Goal: Find specific page/section: Find specific page/section

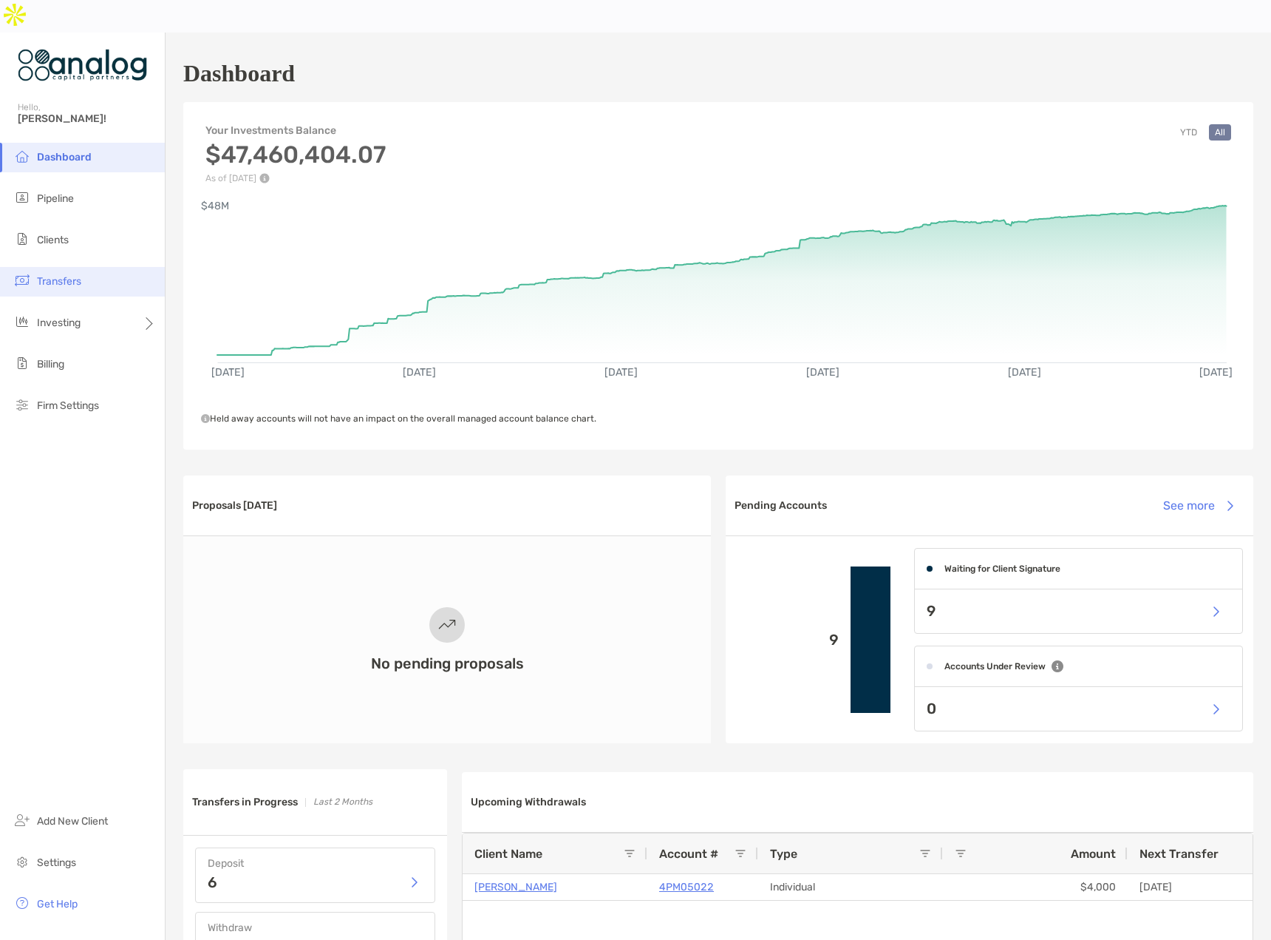
click at [72, 275] on span "Transfers" at bounding box center [59, 281] width 44 height 13
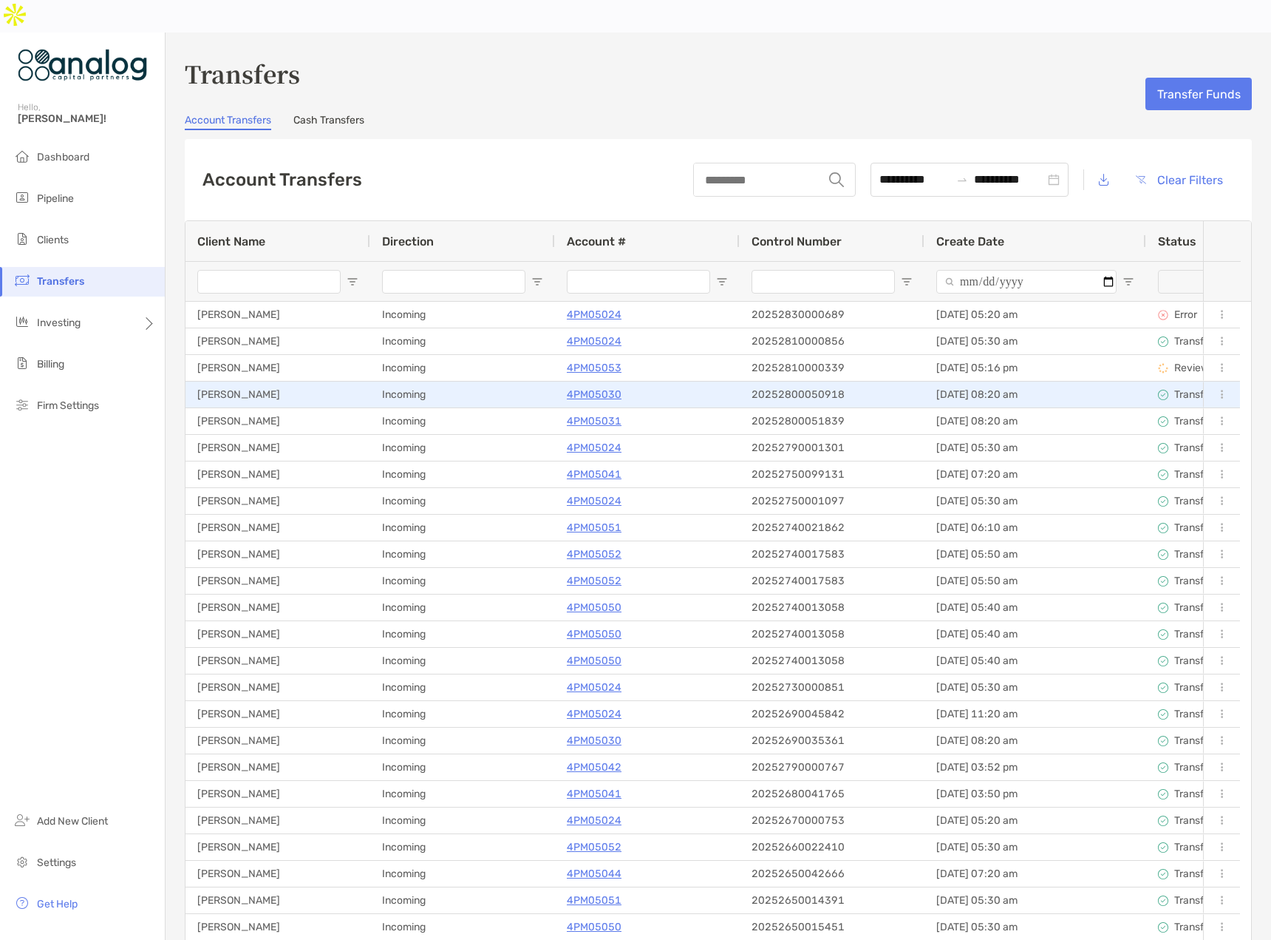
click at [595, 385] on p "4PM05030" at bounding box center [594, 394] width 55 height 18
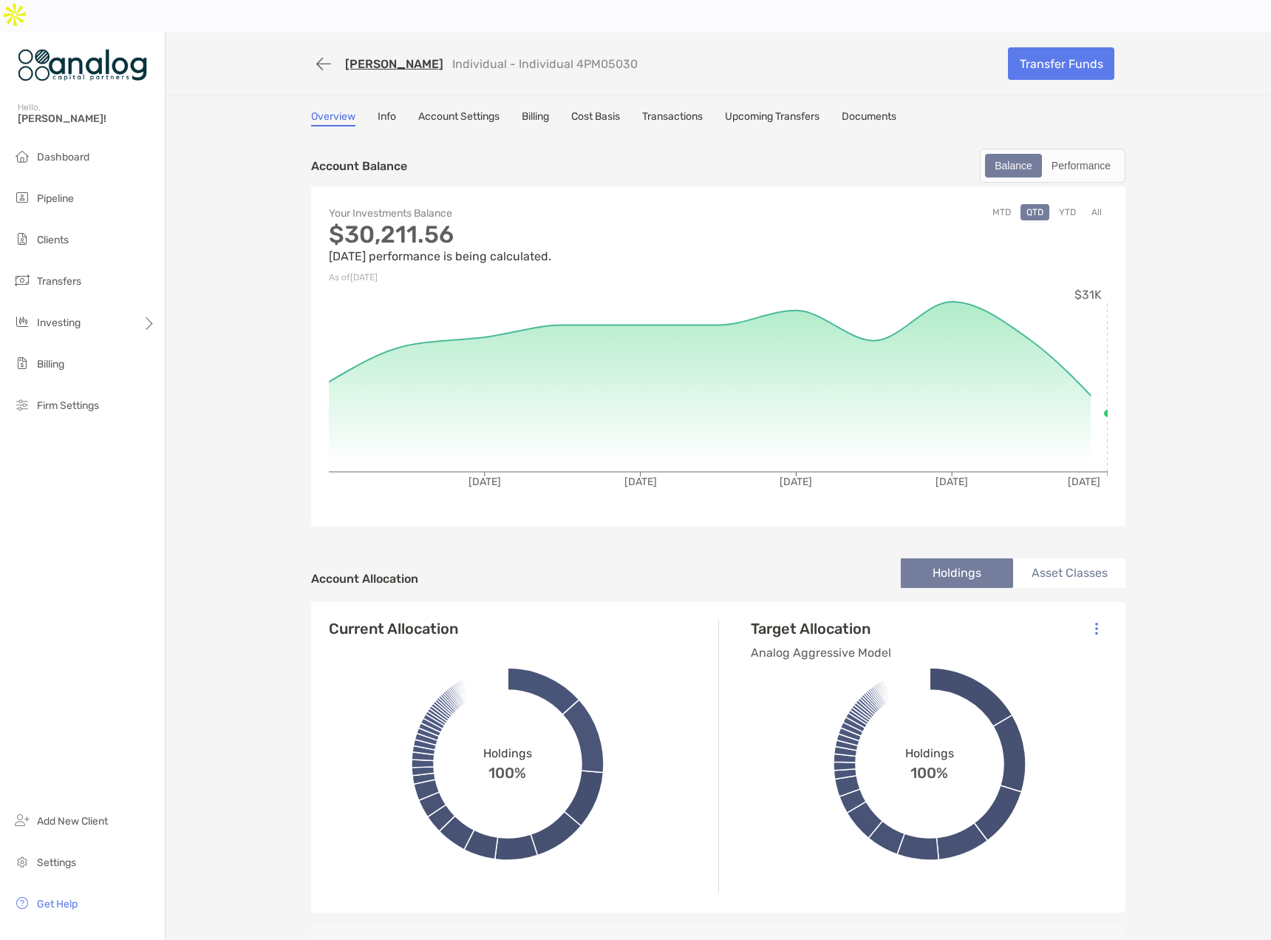
click at [381, 57] on link "[PERSON_NAME]" at bounding box center [394, 64] width 98 height 14
